Goal: Transaction & Acquisition: Purchase product/service

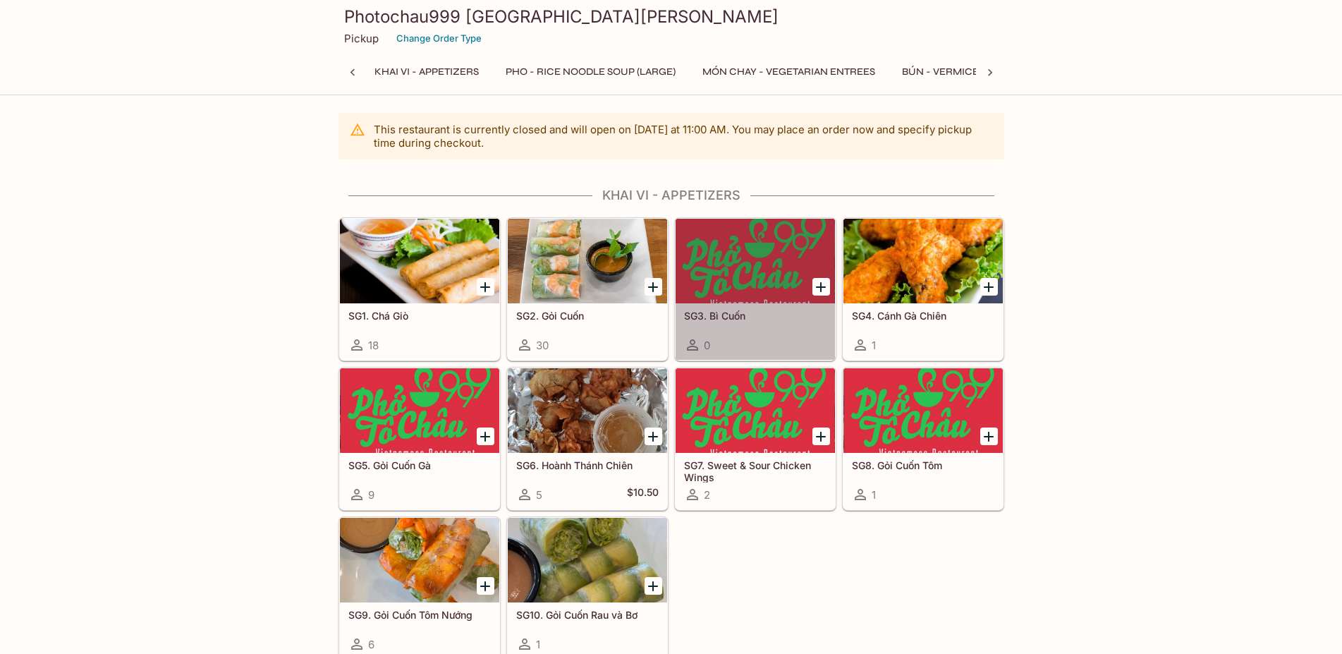
click at [764, 328] on div "SG3. Bì Cuốn 0" at bounding box center [755, 331] width 159 height 56
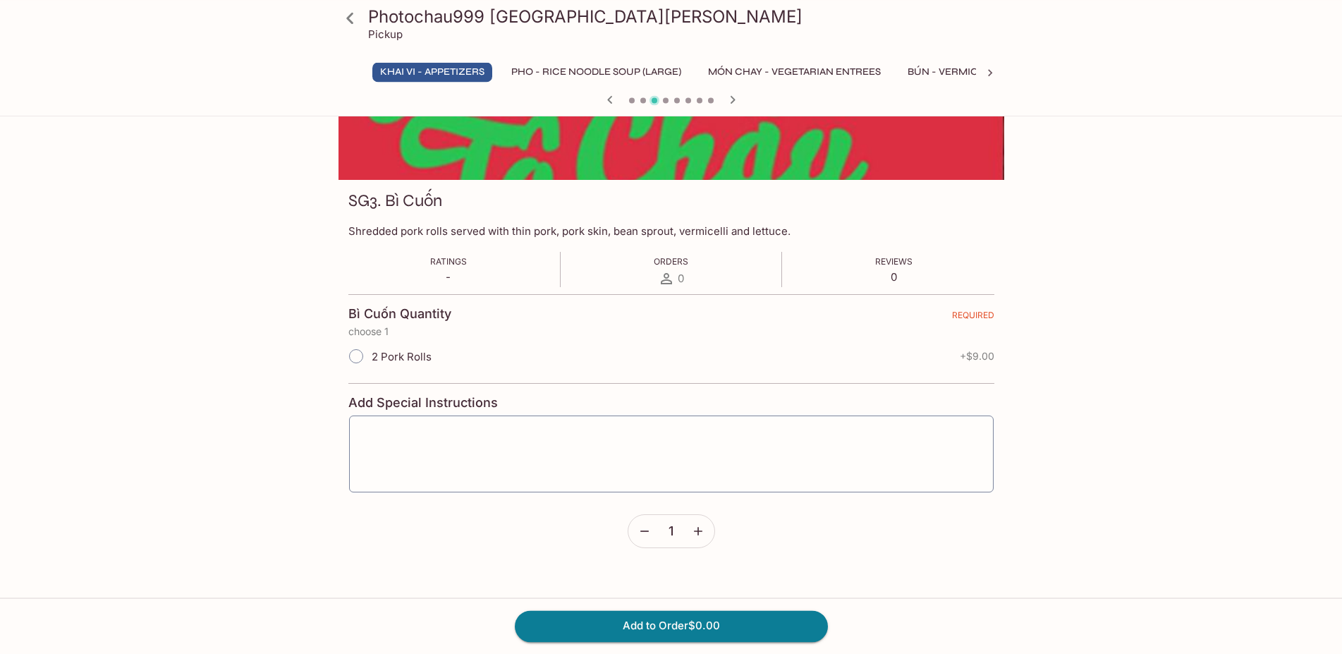
scroll to position [132, 0]
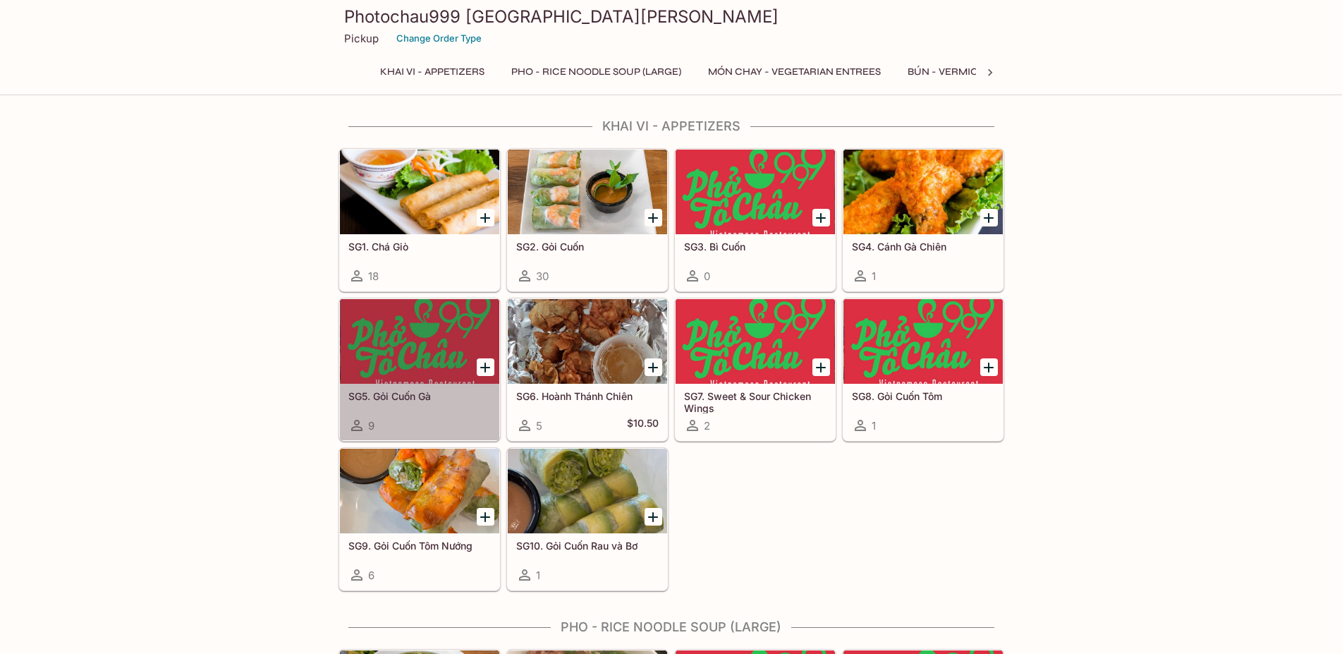
click at [417, 423] on div "9" at bounding box center [419, 425] width 142 height 17
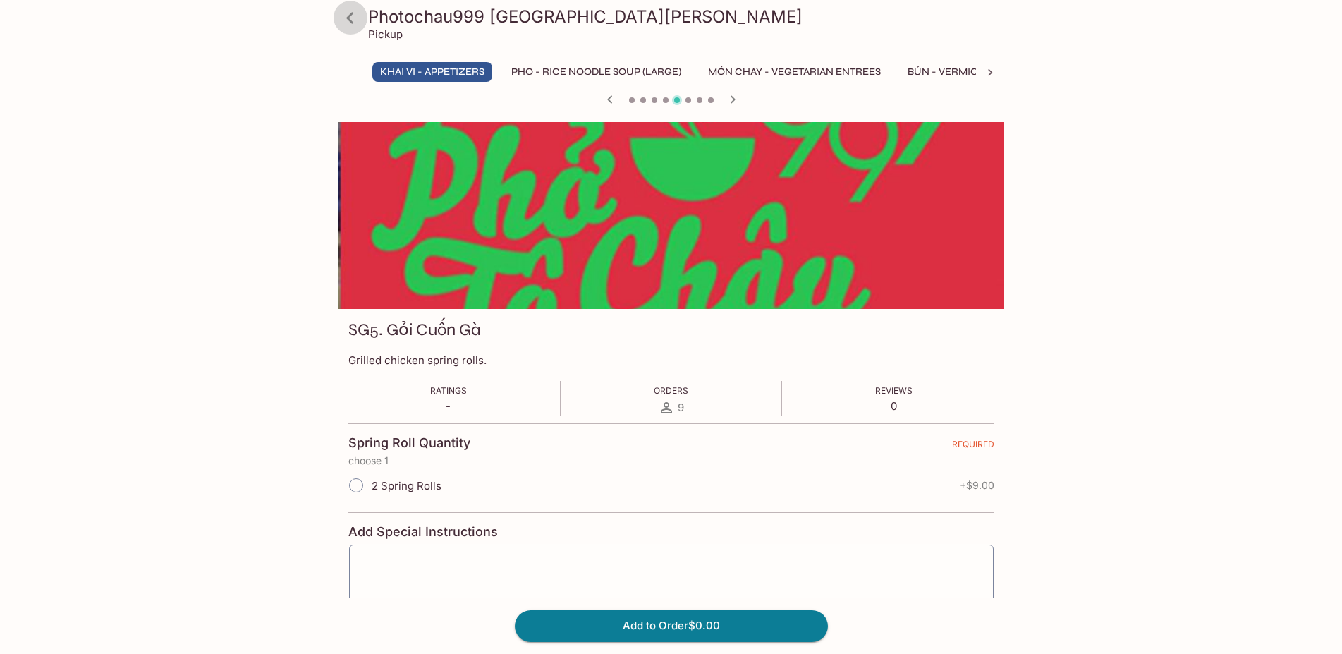
click at [347, 20] on icon at bounding box center [350, 18] width 25 height 25
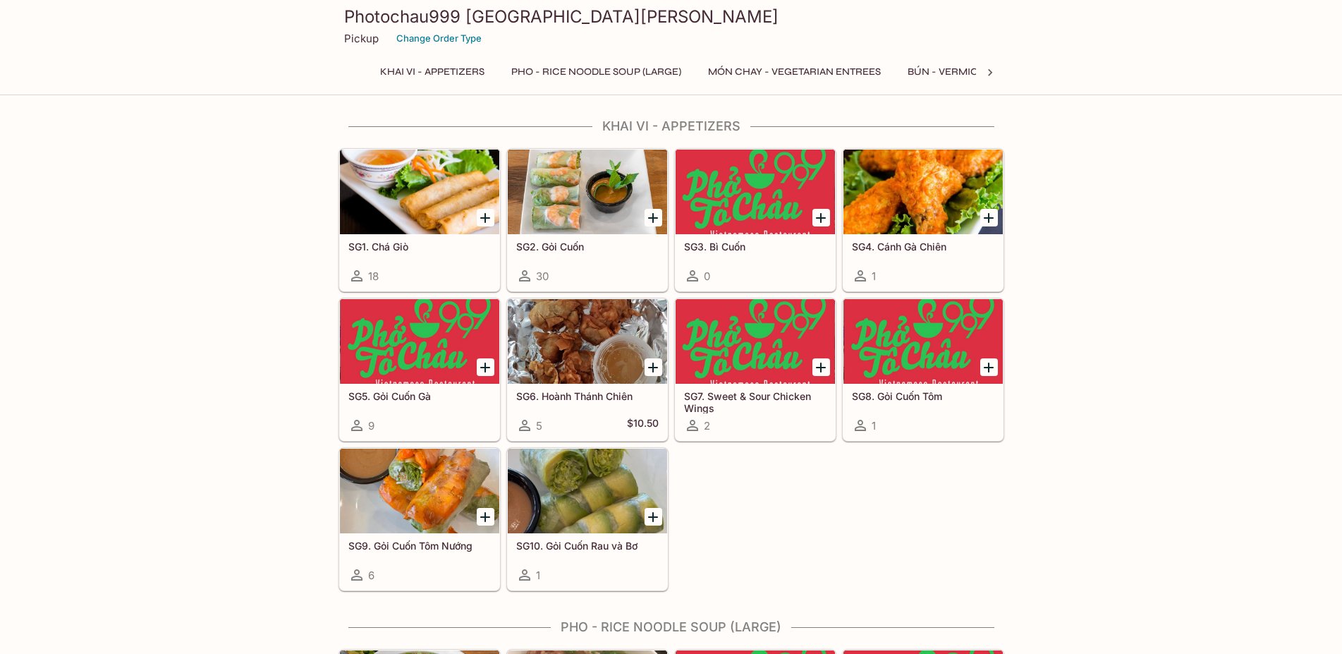
click at [606, 269] on div "30" at bounding box center [587, 275] width 142 height 17
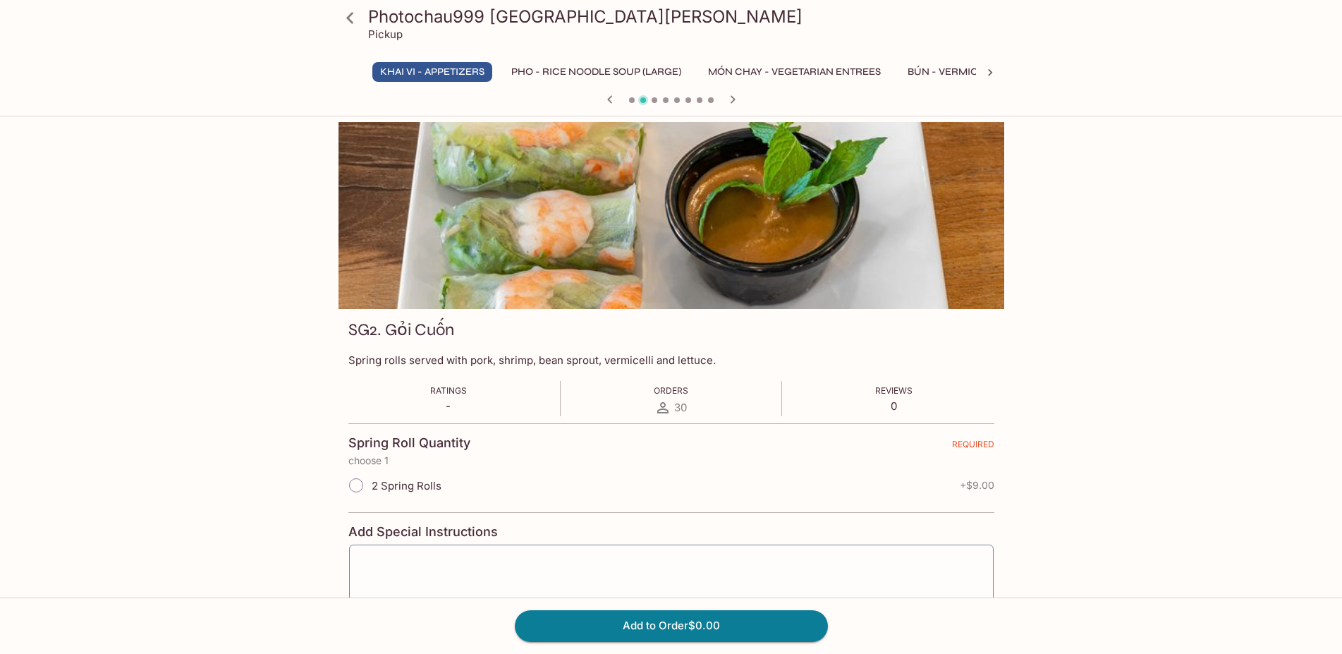
click at [353, 485] on input "2 Spring Rolls" at bounding box center [356, 485] width 30 height 30
radio input "true"
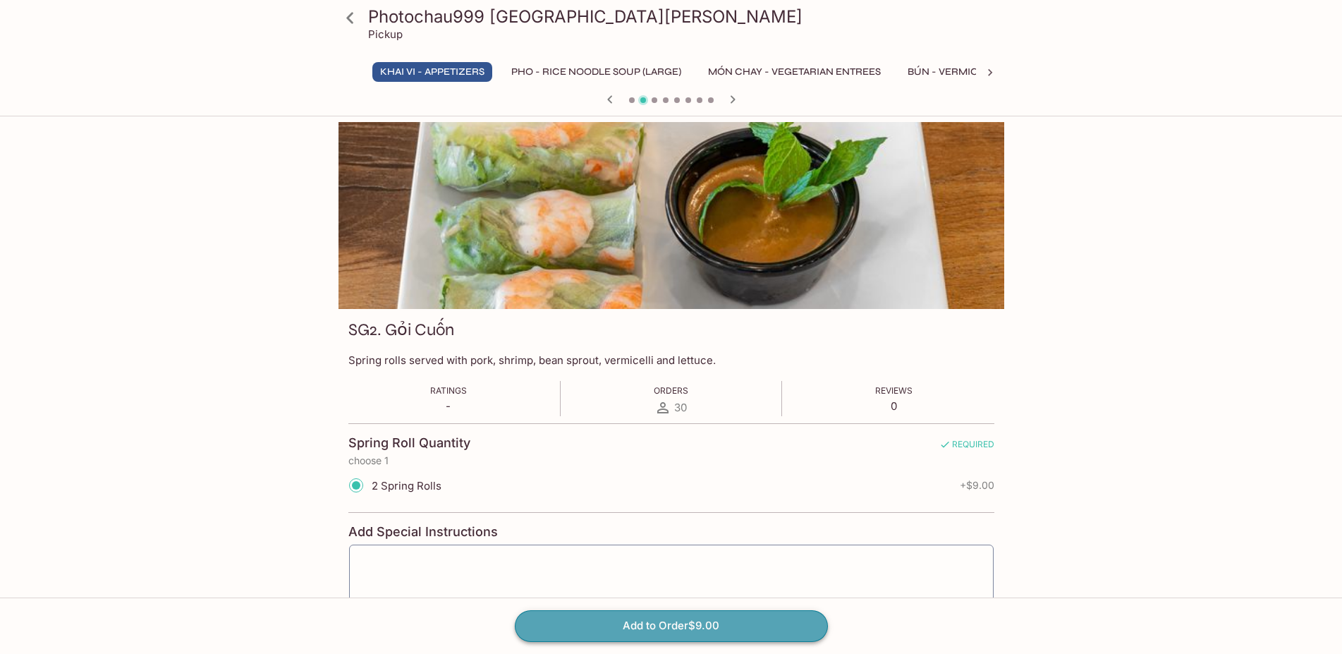
click at [721, 620] on button "Add to Order $9.00" at bounding box center [671, 625] width 313 height 31
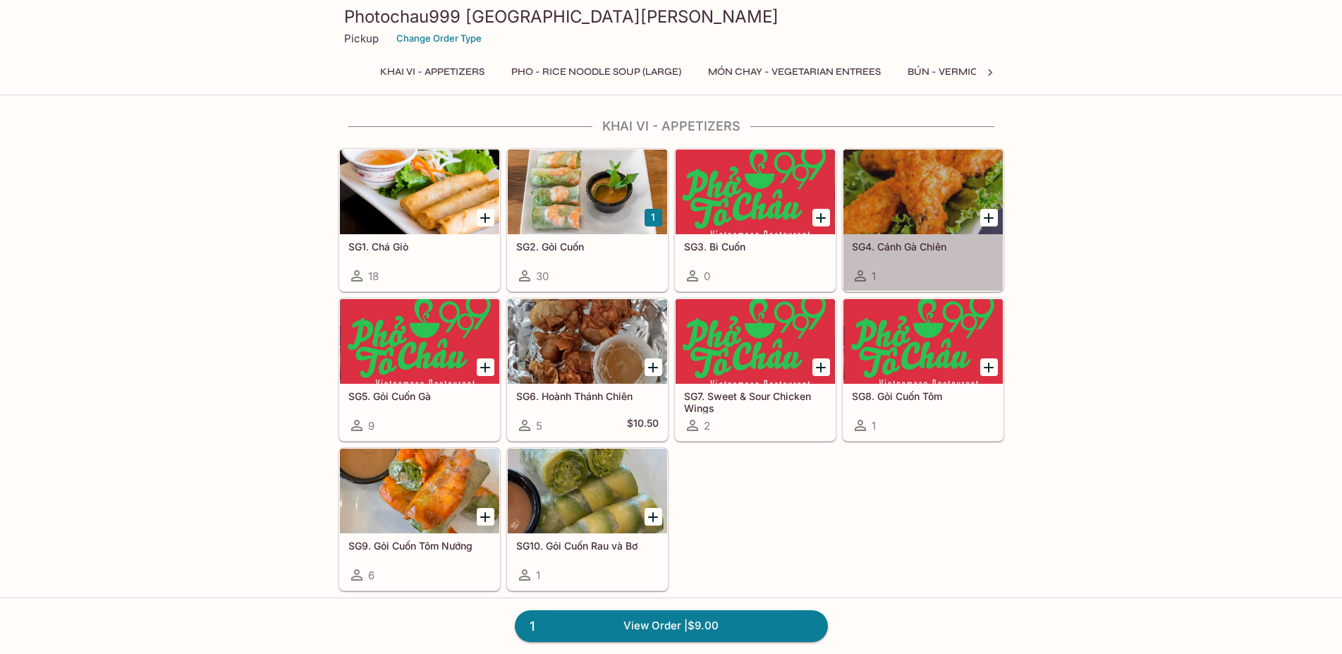
click at [936, 263] on div "SG4. Cánh Gà Chiên 1" at bounding box center [922, 262] width 159 height 56
